Goal: Task Accomplishment & Management: Use online tool/utility

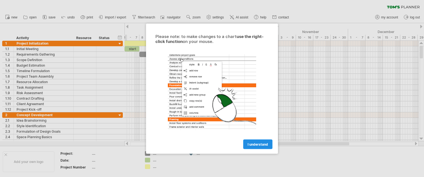
click at [265, 144] on span "I understand" at bounding box center [258, 144] width 20 height 4
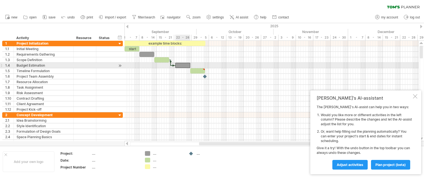
click at [187, 63] on div at bounding box center [182, 65] width 15 height 5
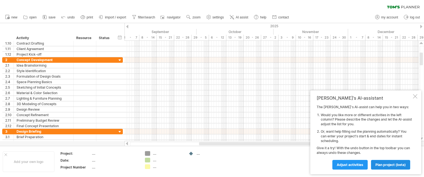
click at [403, 163] on span "plan project (beta)" at bounding box center [390, 165] width 30 height 4
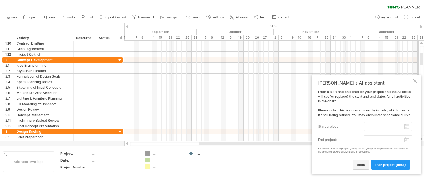
click at [364, 163] on span "back" at bounding box center [361, 165] width 8 height 4
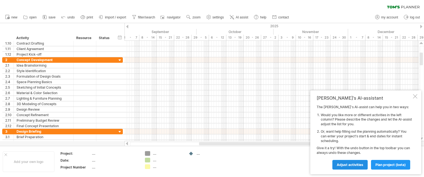
click at [362, 167] on span "Adjust activities" at bounding box center [350, 165] width 26 height 4
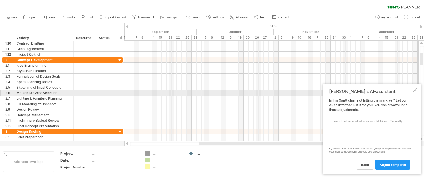
click at [417, 91] on div "[PERSON_NAME]'s AI-assistant Is this [PERSON_NAME] chart not hitting the mark y…" at bounding box center [372, 129] width 99 height 91
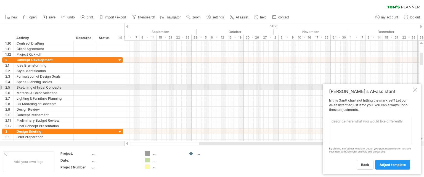
click at [414, 89] on div at bounding box center [415, 90] width 4 height 4
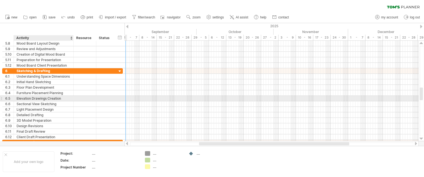
click at [60, 100] on div "Elevation Drawings Creation" at bounding box center [44, 98] width 54 height 5
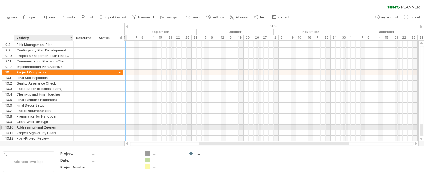
click at [56, 129] on div "Addressing Final Queries" at bounding box center [44, 127] width 54 height 5
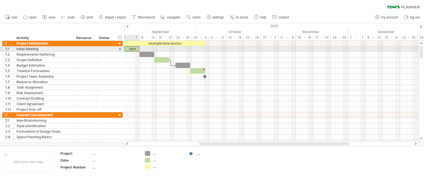
click at [135, 49] on div "start" at bounding box center [131, 48] width 15 height 5
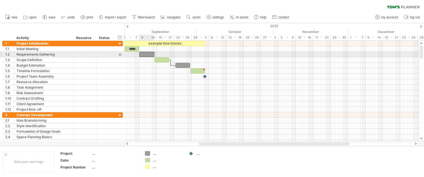
click at [144, 55] on div at bounding box center [146, 54] width 15 height 5
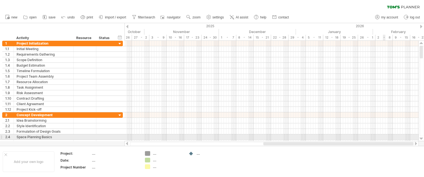
drag, startPoint x: 218, startPoint y: 143, endPoint x: 384, endPoint y: 136, distance: 166.6
click at [384, 136] on div "Trying to reach [DOMAIN_NAME] Connected again... 0% clear filter new 1" at bounding box center [212, 88] width 424 height 177
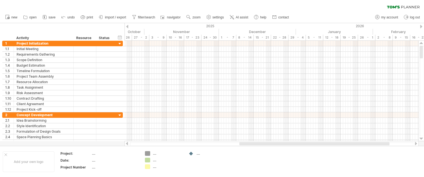
drag, startPoint x: 421, startPoint y: 50, endPoint x: 424, endPoint y: 32, distance: 17.5
click at [424, 35] on div "Trying to reach [DOMAIN_NAME] Connected again... 0% clear filter new 1" at bounding box center [212, 88] width 424 height 177
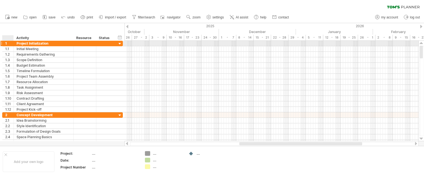
click at [12, 43] on div at bounding box center [13, 44] width 3 height 6
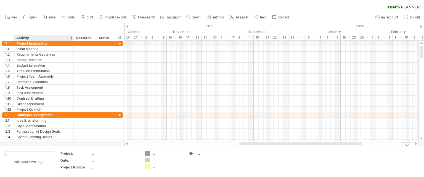
click at [37, 155] on div "Add your own logo" at bounding box center [29, 162] width 52 height 21
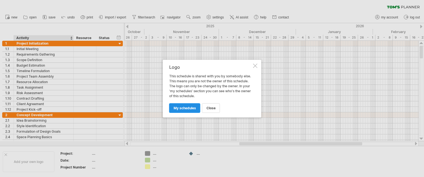
click at [182, 111] on link "my schedules" at bounding box center [184, 108] width 31 height 10
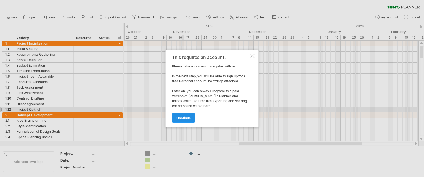
click at [181, 120] on span "continue" at bounding box center [183, 118] width 14 height 4
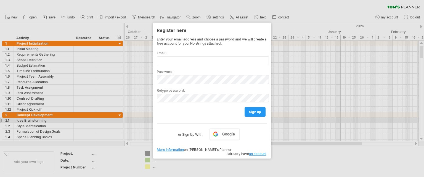
click at [283, 119] on div at bounding box center [212, 88] width 424 height 177
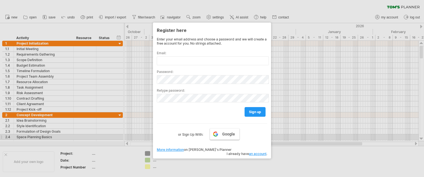
click at [223, 137] on link "Google" at bounding box center [225, 135] width 30 height 12
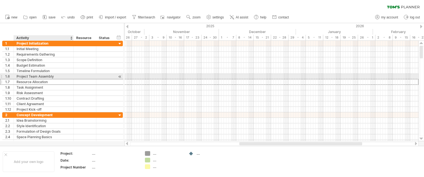
click at [36, 79] on div "Resource Allocation" at bounding box center [44, 81] width 54 height 5
click at [37, 75] on div "Project Team Assembly" at bounding box center [44, 76] width 54 height 5
click at [37, 75] on input "**********" at bounding box center [44, 76] width 54 height 5
click at [54, 78] on input "**********" at bounding box center [44, 76] width 54 height 5
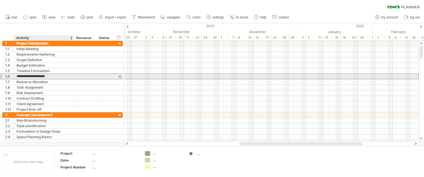
click at [54, 78] on input "**********" at bounding box center [44, 76] width 54 height 5
drag, startPoint x: 54, startPoint y: 76, endPoint x: 14, endPoint y: 76, distance: 40.0
click at [14, 76] on div "**********" at bounding box center [44, 76] width 60 height 5
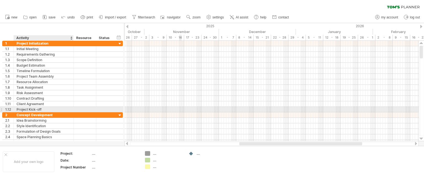
click at [180, 108] on div at bounding box center [271, 110] width 294 height 6
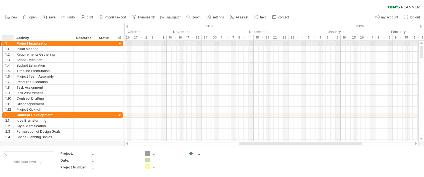
click at [9, 41] on div "1" at bounding box center [9, 43] width 8 height 5
click at [7, 43] on div "1" at bounding box center [9, 43] width 8 height 5
click at [8, 43] on div "1" at bounding box center [9, 43] width 8 height 5
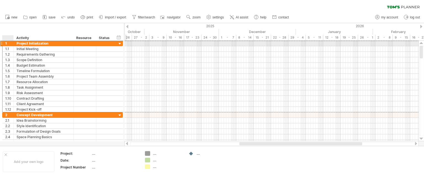
click at [8, 43] on div "1" at bounding box center [9, 43] width 8 height 5
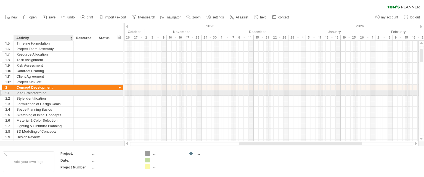
click at [31, 94] on div "Idea Brainstorming" at bounding box center [44, 93] width 54 height 5
click at [31, 94] on input "**********" at bounding box center [44, 93] width 54 height 5
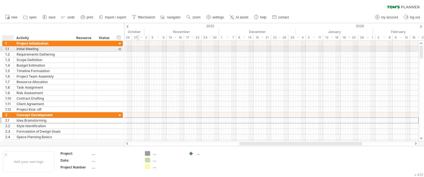
click at [10, 49] on div "1.1" at bounding box center [9, 48] width 8 height 5
drag, startPoint x: 119, startPoint y: 48, endPoint x: 102, endPoint y: 47, distance: 17.4
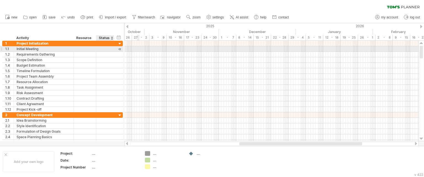
click at [102, 47] on div "**********" at bounding box center [62, 49] width 121 height 6
click at [121, 49] on div at bounding box center [119, 49] width 5 height 6
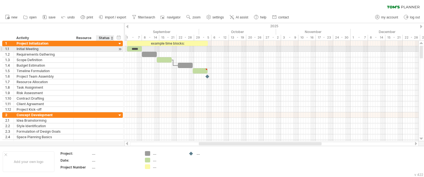
click at [121, 49] on div at bounding box center [119, 49] width 5 height 6
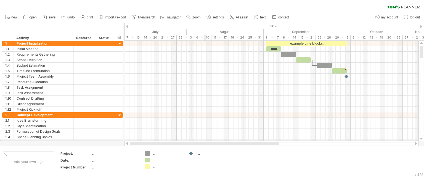
drag, startPoint x: 318, startPoint y: 143, endPoint x: 188, endPoint y: 115, distance: 133.3
click at [187, 139] on div "Trying to reach [DOMAIN_NAME] Connected again... 0% clear filter new 1" at bounding box center [212, 88] width 424 height 177
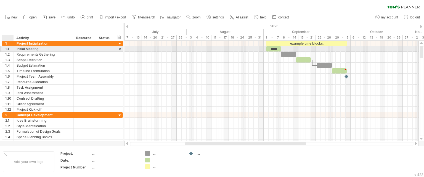
click at [10, 47] on div "1.1" at bounding box center [9, 48] width 8 height 5
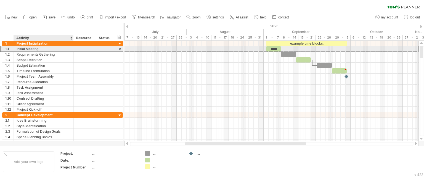
click at [22, 48] on div "Initial Meeting" at bounding box center [44, 48] width 54 height 5
click at [22, 48] on input "**********" at bounding box center [44, 48] width 54 height 5
click at [23, 49] on input "**********" at bounding box center [44, 48] width 54 height 5
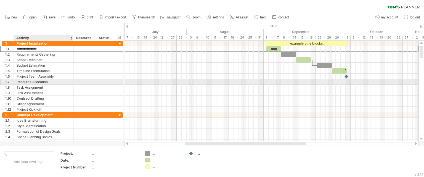
drag, startPoint x: 23, startPoint y: 49, endPoint x: 75, endPoint y: 80, distance: 60.5
click at [75, 80] on div "**********" at bounding box center [62, 77] width 121 height 72
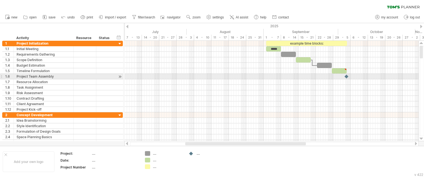
click at [119, 77] on div at bounding box center [119, 77] width 5 height 6
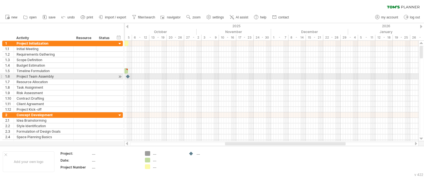
click at [119, 77] on div at bounding box center [119, 77] width 5 height 6
click at [122, 75] on div at bounding box center [119, 77] width 5 height 6
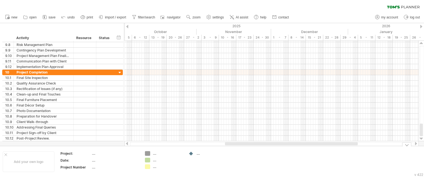
click at [150, 153] on div "...." at bounding box center [164, 154] width 38 height 5
click at [158, 153] on div "...." at bounding box center [168, 154] width 30 height 5
click at [156, 153] on input "text" at bounding box center [166, 154] width 27 height 5
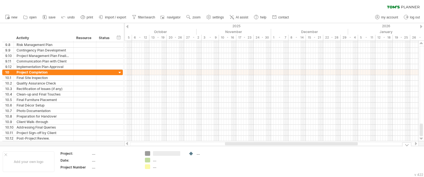
click at [212, 159] on td "...." at bounding box center [208, 162] width 44 height 21
click at [159, 165] on div "...." at bounding box center [168, 167] width 30 height 5
click at [156, 161] on div "...." at bounding box center [168, 160] width 30 height 5
click at [156, 161] on input "text" at bounding box center [166, 160] width 27 height 5
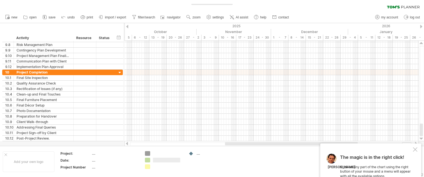
click at [155, 167] on div at bounding box center [168, 167] width 30 height 5
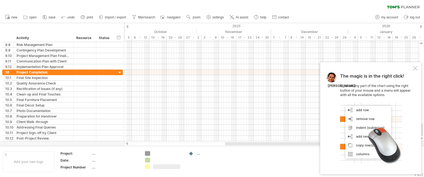
click at [155, 155] on div at bounding box center [168, 154] width 30 height 5
click at [220, 169] on td "...." at bounding box center [208, 162] width 44 height 21
click at [414, 70] on div at bounding box center [415, 68] width 4 height 4
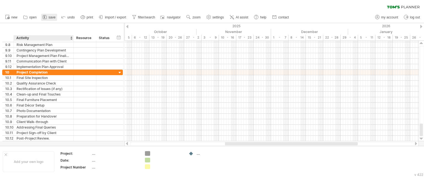
click at [48, 20] on link "save" at bounding box center [49, 17] width 16 height 7
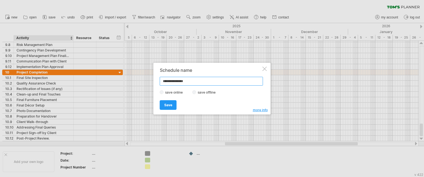
type input "**********"
click at [197, 93] on label "save offline" at bounding box center [208, 93] width 24 height 4
click at [167, 104] on span "Save" at bounding box center [168, 105] width 8 height 4
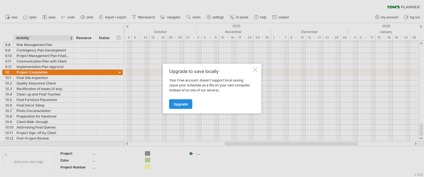
click at [184, 99] on link "Upgrade" at bounding box center [180, 104] width 23 height 10
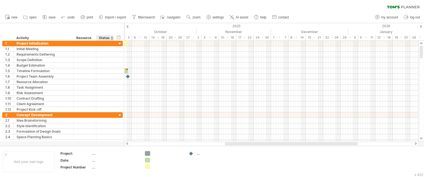
click at [107, 37] on div "Status" at bounding box center [105, 38] width 12 height 6
click at [107, 37] on input "******" at bounding box center [105, 38] width 12 height 6
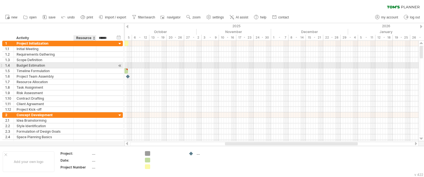
click at [95, 68] on div "**********" at bounding box center [62, 77] width 121 height 72
